Goal: Task Accomplishment & Management: Use online tool/utility

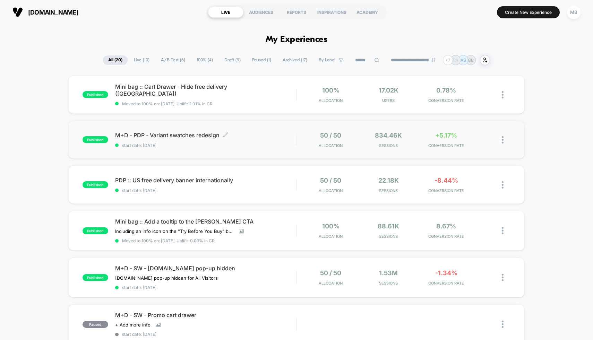
click at [194, 137] on span "M+D - PDP - Variant swatches redesign Click to edit experience details" at bounding box center [205, 135] width 181 height 7
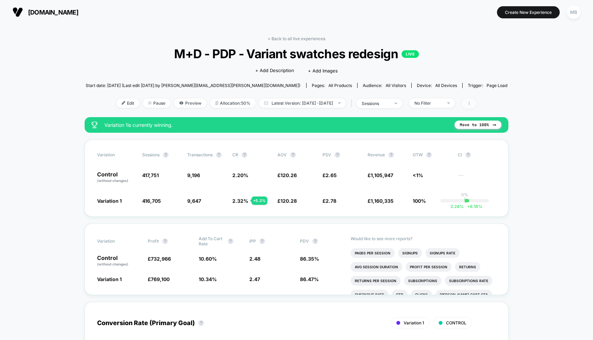
click at [476, 104] on span at bounding box center [469, 103] width 15 height 10
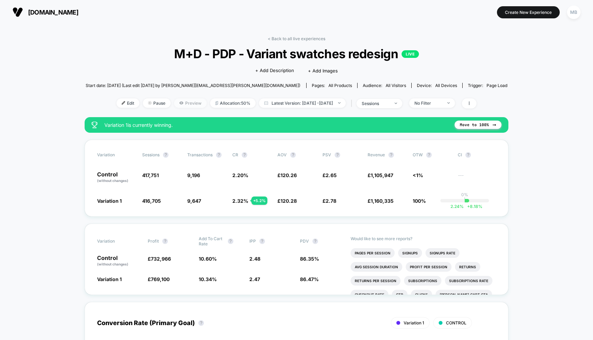
click at [176, 104] on span "Preview" at bounding box center [190, 102] width 33 height 9
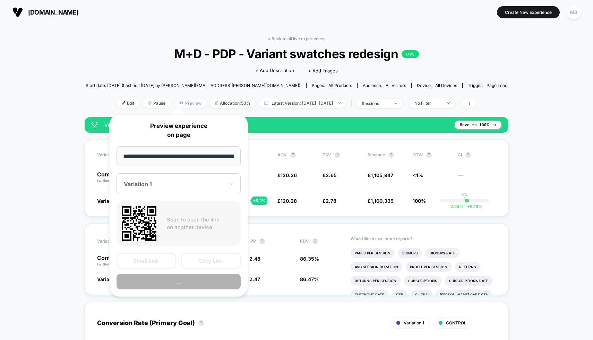
scroll to position [0, 401]
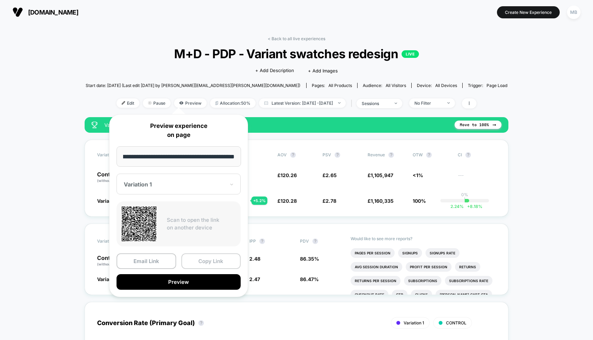
click at [201, 262] on button "Copy Link" at bounding box center [211, 261] width 60 height 16
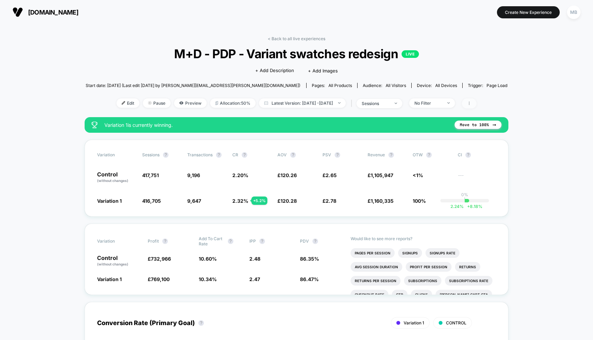
click at [471, 104] on icon at bounding box center [469, 103] width 4 height 4
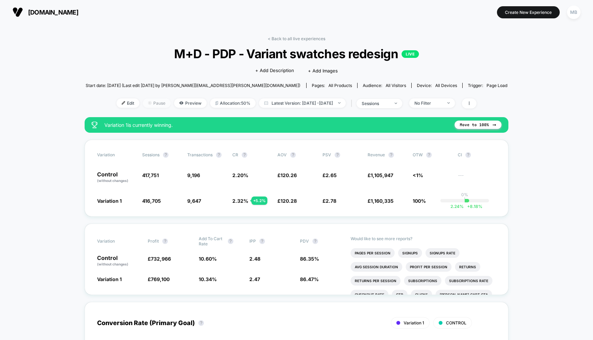
click at [145, 104] on span "Pause" at bounding box center [157, 102] width 28 height 9
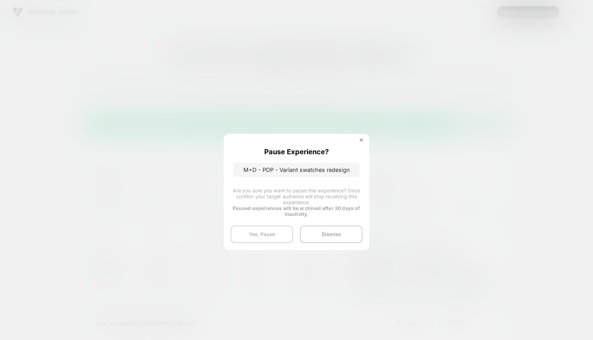
click at [270, 230] on button "Yes, Pause" at bounding box center [262, 234] width 62 height 17
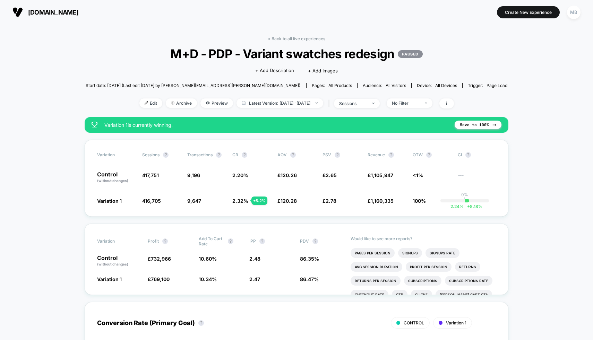
click at [291, 38] on link "< Back to all live experiences" at bounding box center [297, 38] width 58 height 5
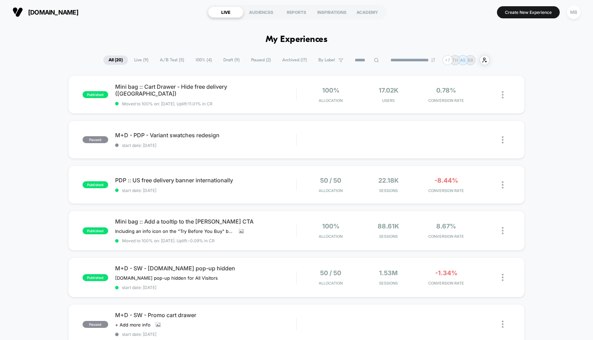
click at [170, 61] on span "A/B Test ( 5 )" at bounding box center [172, 59] width 35 height 9
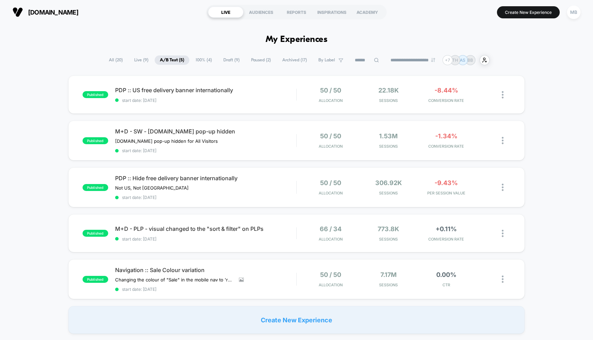
click at [224, 60] on span "Draft ( 9 )" at bounding box center [231, 59] width 27 height 9
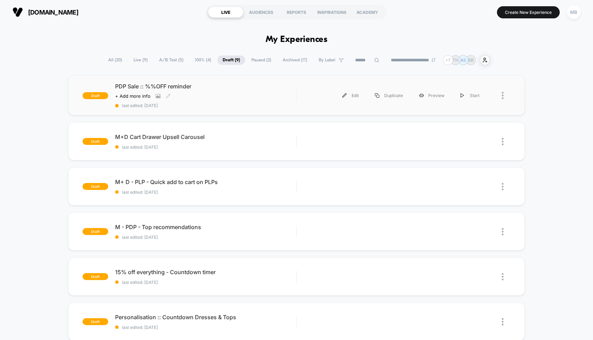
click at [273, 97] on div "PDP Sale :: %%OFF reminder Click to view images Click to edit experience detail…" at bounding box center [205, 95] width 181 height 25
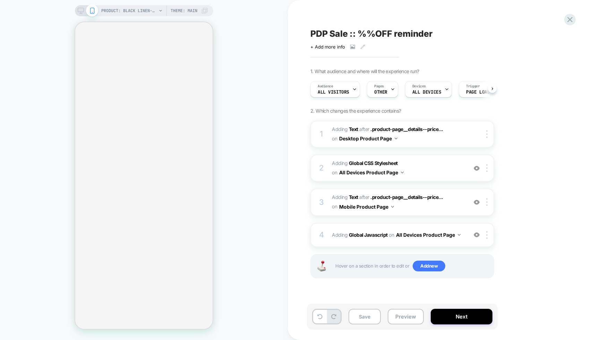
scroll to position [0, 0]
select select "**"
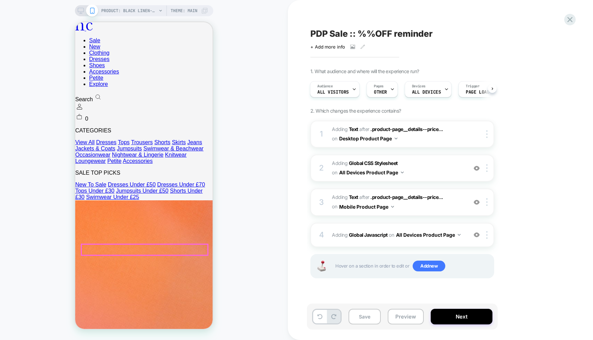
scroll to position [0, 0]
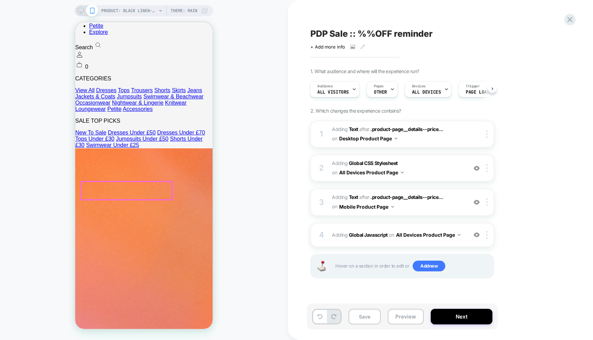
scroll to position [111, 0]
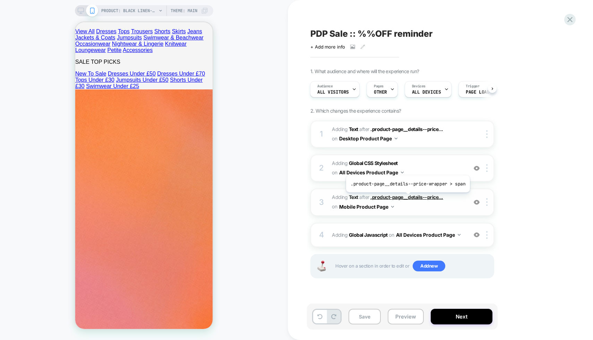
click at [406, 198] on span ".product-page__details--price..." at bounding box center [406, 197] width 73 height 6
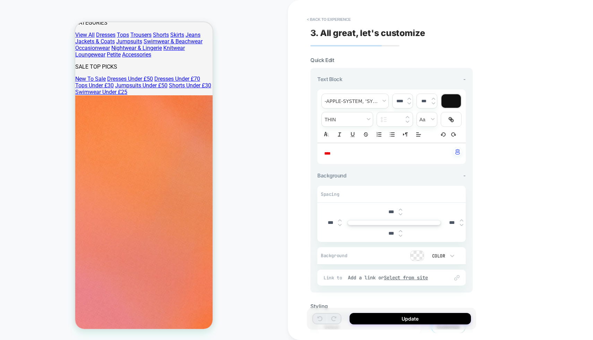
click at [415, 153] on p "****" at bounding box center [388, 153] width 129 height 7
type input "****"
type input "******"
drag, startPoint x: 346, startPoint y: 152, endPoint x: 323, endPoint y: 152, distance: 22.9
click at [323, 152] on div "****" at bounding box center [391, 153] width 148 height 21
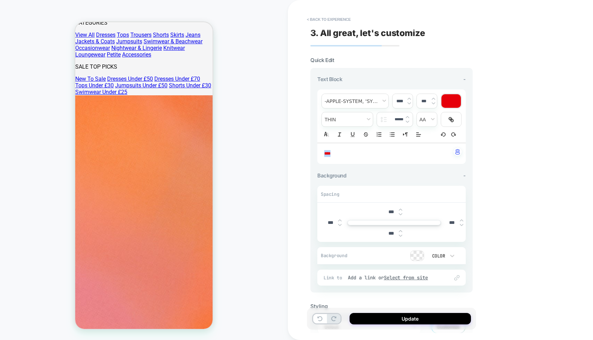
click at [409, 96] on div "****" at bounding box center [402, 101] width 20 height 14
click at [409, 97] on img at bounding box center [408, 98] width 3 height 3
type input "****"
click at [490, 127] on div "**********" at bounding box center [440, 170] width 305 height 340
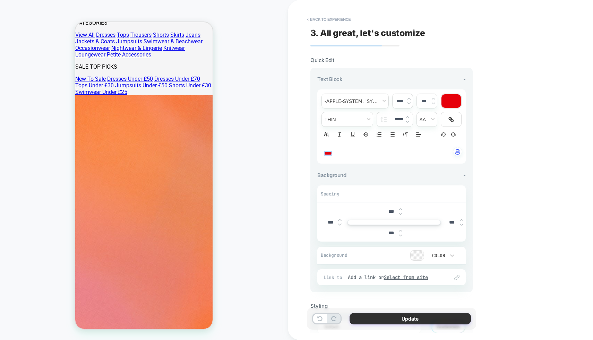
click at [377, 318] on button "Update" at bounding box center [409, 318] width 121 height 11
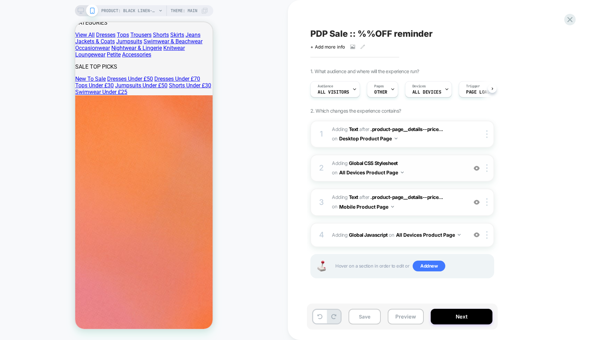
scroll to position [0, 0]
click at [361, 235] on b "Global Javascript" at bounding box center [368, 235] width 39 height 6
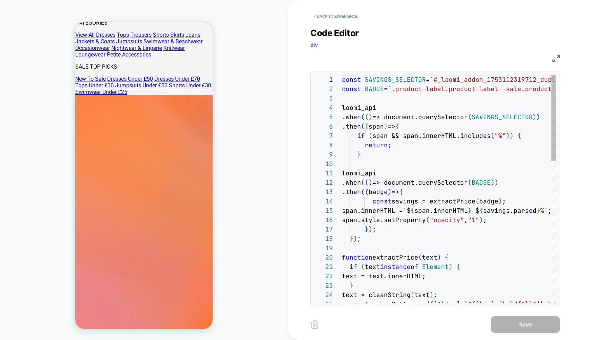
scroll to position [94, 0]
click at [325, 16] on button "< Back to experience" at bounding box center [335, 16] width 51 height 11
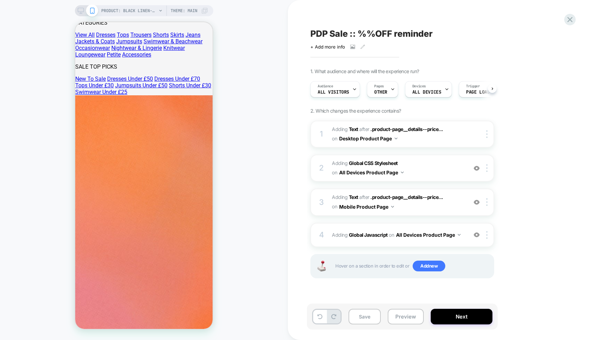
scroll to position [0, 0]
click at [382, 163] on b "Global CSS Stylesheet" at bounding box center [373, 163] width 49 height 6
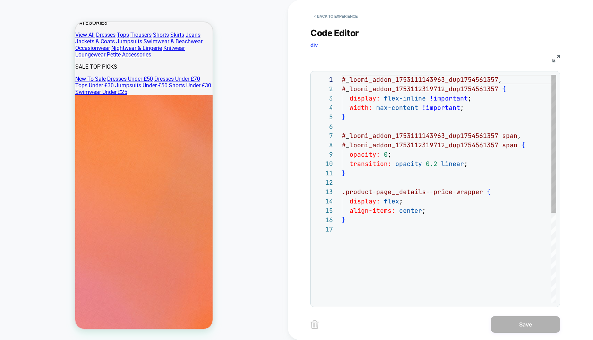
scroll to position [94, 0]
click at [329, 17] on button "< Back to experience" at bounding box center [335, 16] width 51 height 11
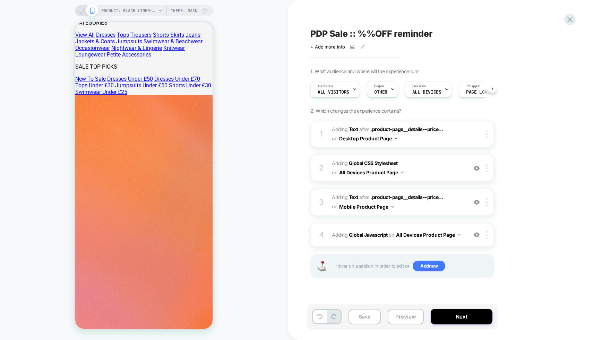
scroll to position [0, 0]
click at [396, 127] on span ".product-page__details--price..." at bounding box center [406, 129] width 73 height 6
click at [79, 7] on div "PRODUCT: Black Linen-blend Contrast Pleated Bandeau Jumpsuit [d255094blk] Theme…" at bounding box center [144, 10] width 138 height 11
click at [363, 312] on button "Save" at bounding box center [364, 317] width 32 height 16
click at [457, 317] on button "Next" at bounding box center [462, 317] width 62 height 16
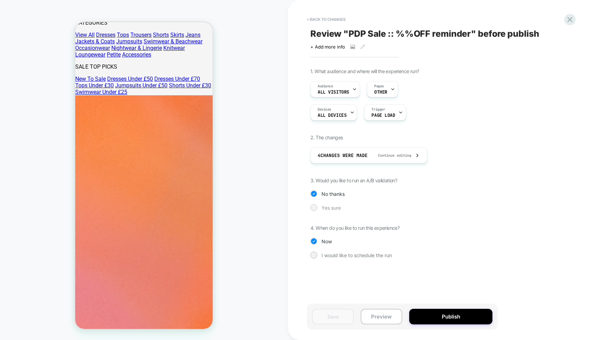
click at [335, 206] on span "Yes sure" at bounding box center [330, 208] width 19 height 6
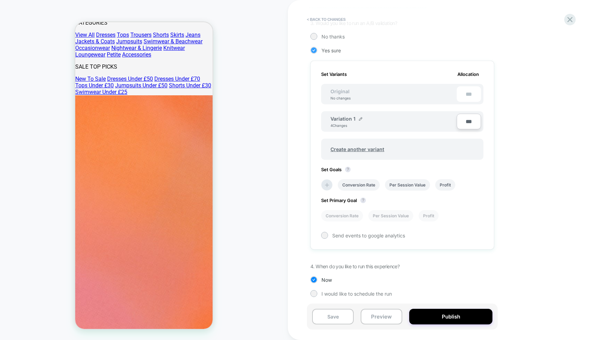
scroll to position [159, 0]
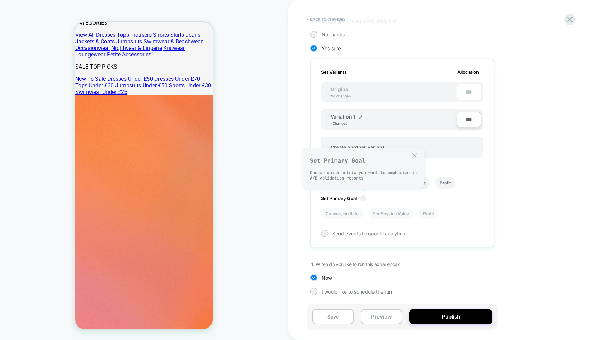
click at [364, 198] on button "?" at bounding box center [363, 199] width 6 height 6
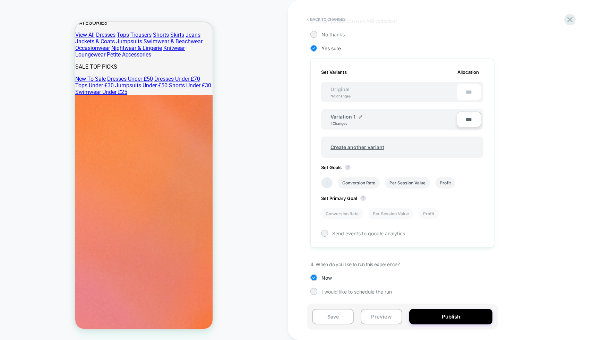
click at [328, 180] on icon at bounding box center [326, 183] width 7 height 7
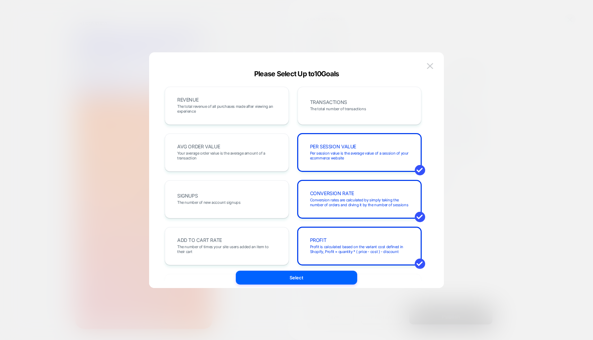
scroll to position [0, 0]
click at [258, 147] on div "AVG ORDER VALUE Your average order value is the average amount of a transaction" at bounding box center [227, 153] width 110 height 24
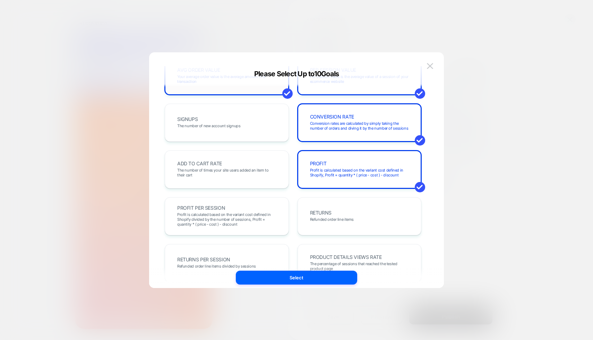
scroll to position [77, 0]
click at [244, 168] on span "The number of times your site users added an item to their cart" at bounding box center [226, 172] width 99 height 10
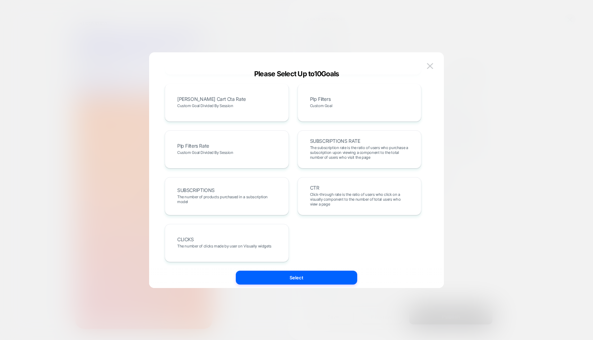
scroll to position [333, 0]
click at [241, 278] on button "Select" at bounding box center [296, 278] width 121 height 14
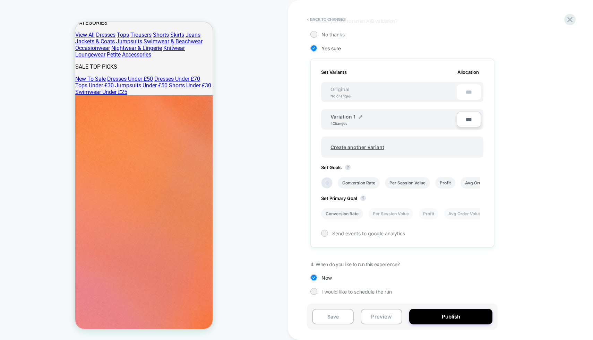
click at [337, 215] on li "Conversion Rate" at bounding box center [342, 213] width 42 height 11
click at [433, 317] on button "Publish" at bounding box center [450, 317] width 83 height 16
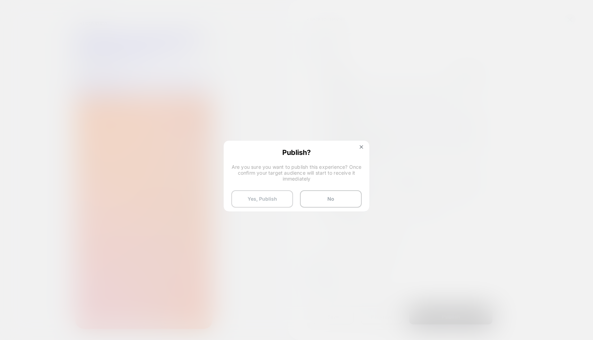
click at [263, 197] on button "Yes, Publish" at bounding box center [262, 198] width 62 height 17
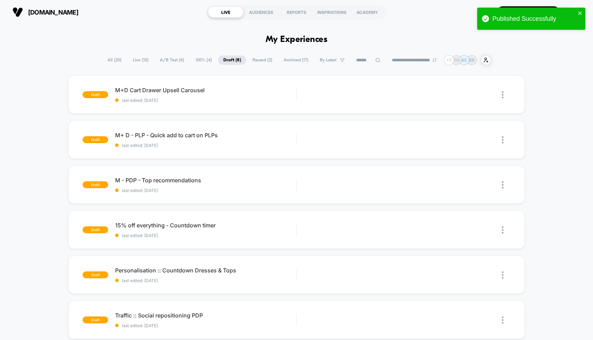
click at [164, 61] on span "A/B Test ( 6 )" at bounding box center [172, 59] width 35 height 9
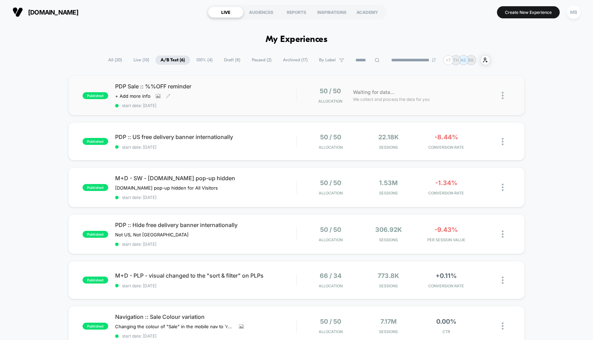
click at [229, 94] on div "Click to view images Click to edit experience details + Add more info" at bounding box center [178, 96] width 127 height 6
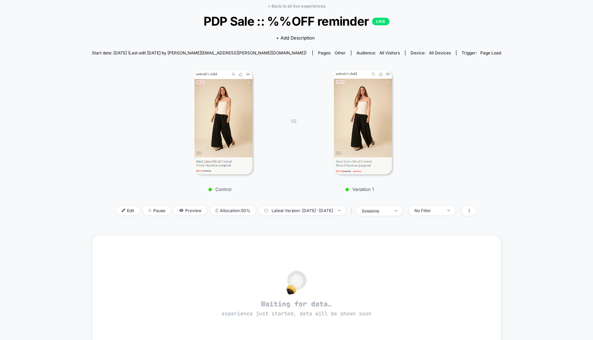
scroll to position [41, 0]
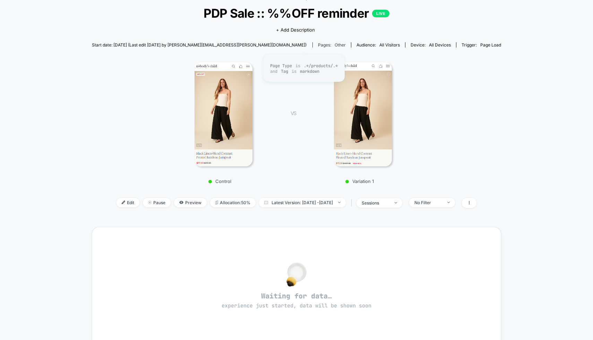
click at [318, 45] on div "Pages: other" at bounding box center [332, 44] width 28 height 5
click at [116, 206] on span "Edit" at bounding box center [127, 202] width 23 height 9
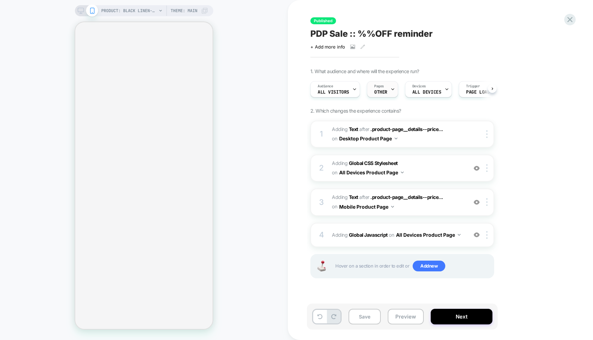
scroll to position [0, 0]
click at [380, 96] on div "Pages OTHER" at bounding box center [380, 89] width 27 height 16
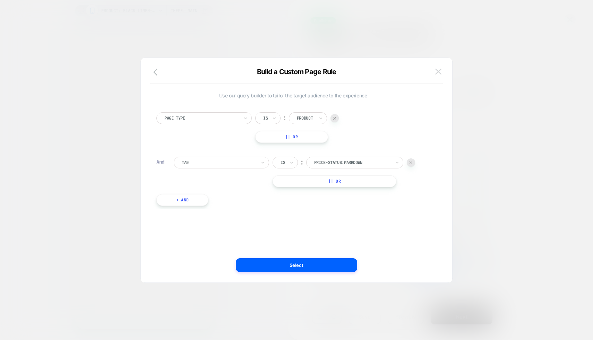
click at [439, 69] on img at bounding box center [438, 72] width 6 height 6
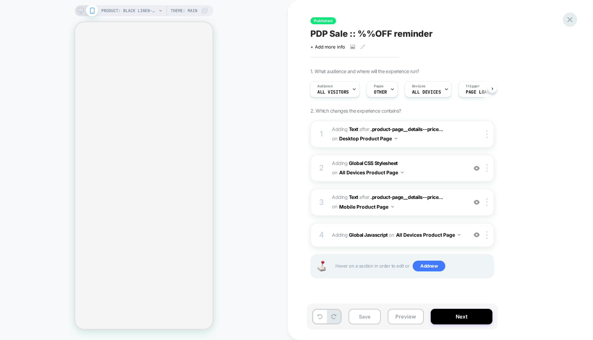
click at [570, 20] on icon at bounding box center [569, 19] width 9 height 9
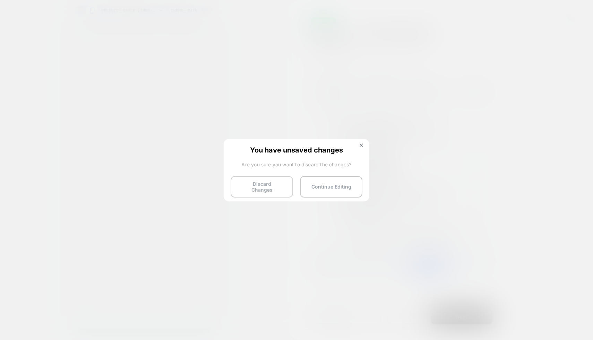
click at [261, 183] on button "Discard Changes" at bounding box center [262, 186] width 62 height 21
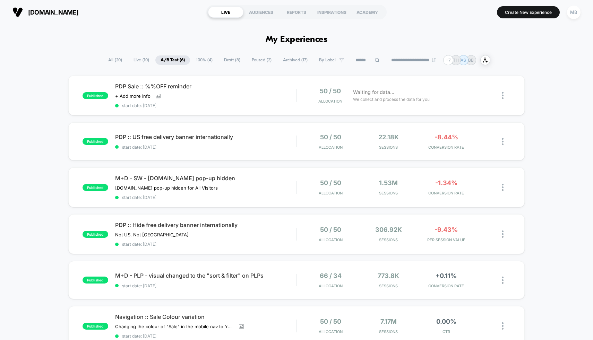
click at [250, 60] on span "Paused ( 2 )" at bounding box center [262, 59] width 30 height 9
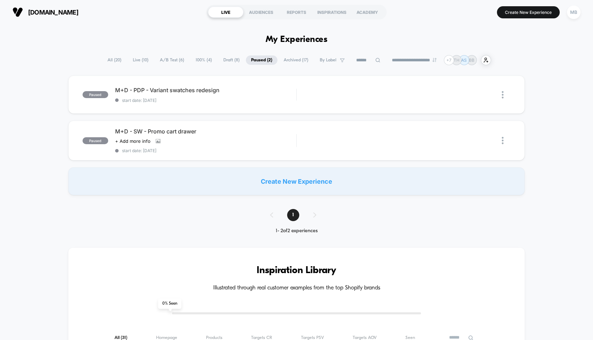
click at [165, 60] on span "A/B Test ( 6 )" at bounding box center [172, 59] width 35 height 9
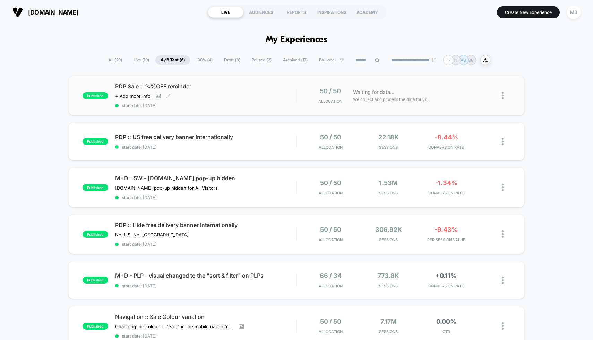
click at [229, 103] on span "start date: [DATE]" at bounding box center [205, 105] width 181 height 5
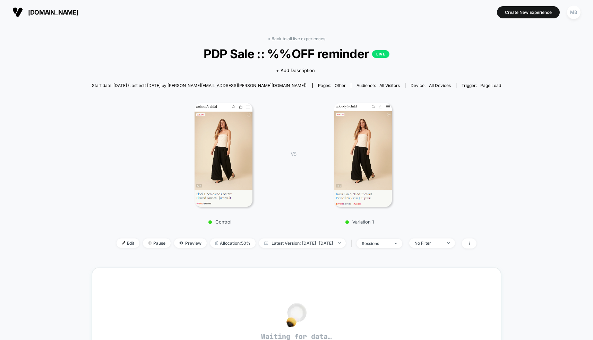
click at [298, 35] on div "< Back to all live experiences PDP Sale :: %%OFF reminder LIVE Click to view im…" at bounding box center [296, 271] width 409 height 481
click at [298, 36] on link "< Back to all live experiences" at bounding box center [297, 38] width 58 height 5
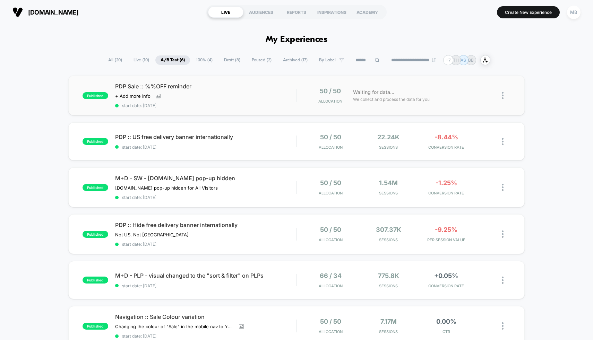
click at [503, 93] on img at bounding box center [503, 95] width 2 height 7
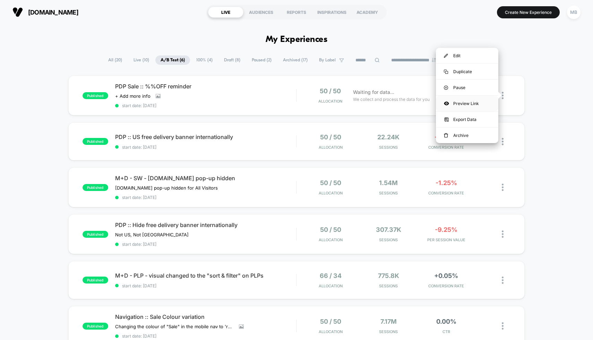
click at [468, 103] on div "Preview Link" at bounding box center [467, 104] width 62 height 16
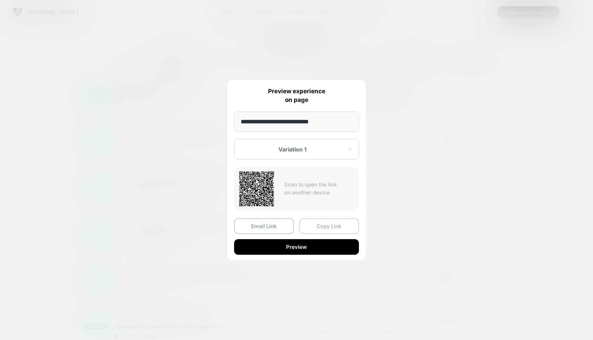
click at [331, 225] on button "Copy Link" at bounding box center [329, 226] width 60 height 16
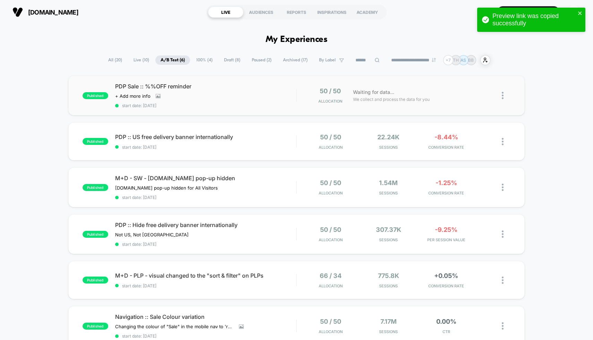
click at [259, 60] on span "Paused ( 2 )" at bounding box center [262, 59] width 30 height 9
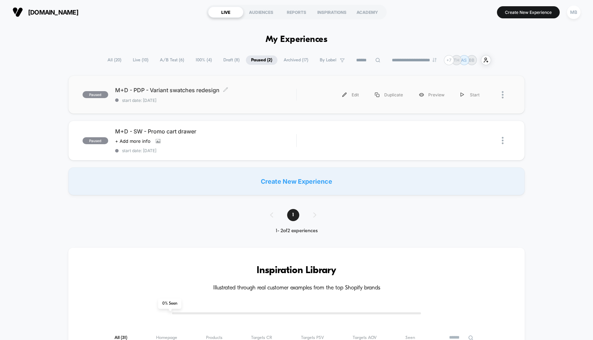
click at [260, 98] on span "start date: [DATE]" at bounding box center [205, 100] width 181 height 5
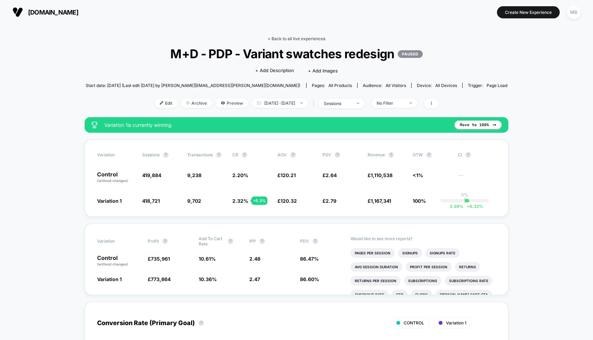
click at [299, 38] on link "< Back to all live experiences" at bounding box center [297, 38] width 58 height 5
